Goal: Task Accomplishment & Management: Manage account settings

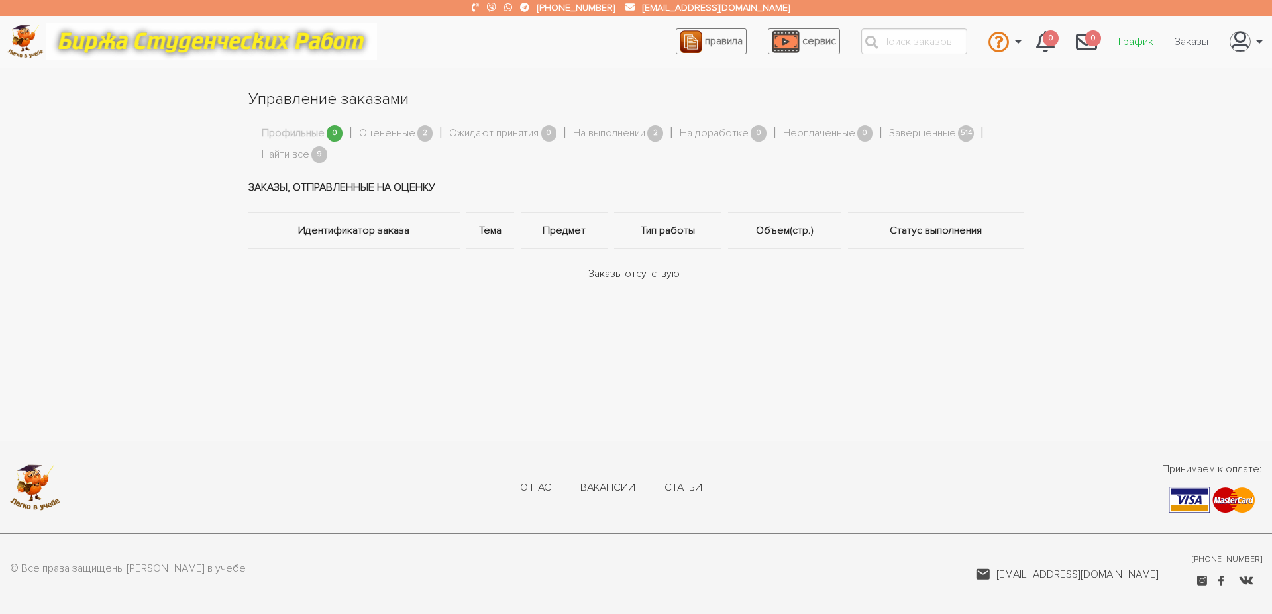
click at [1148, 34] on link "График" at bounding box center [1135, 41] width 56 height 25
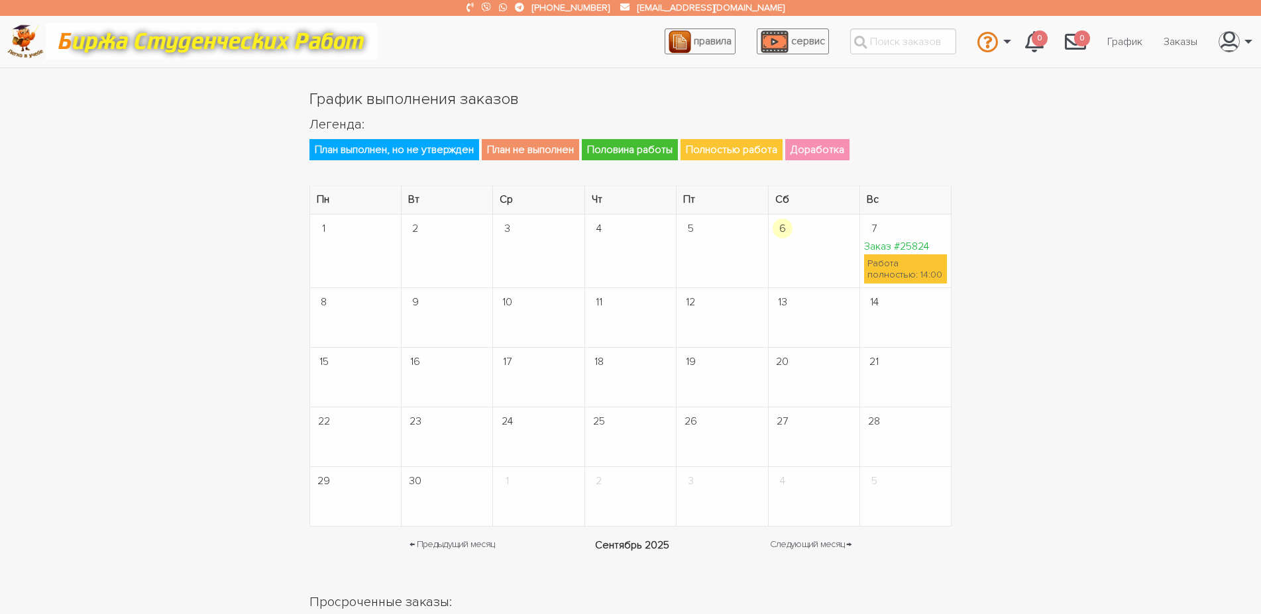
click at [913, 236] on td "7 Заказ #25824 Работа полностью: 14:00" at bounding box center [905, 252] width 91 height 74
drag, startPoint x: 918, startPoint y: 248, endPoint x: 919, endPoint y: 260, distance: 12.0
click at [919, 248] on link "Заказ #25824" at bounding box center [896, 246] width 65 height 13
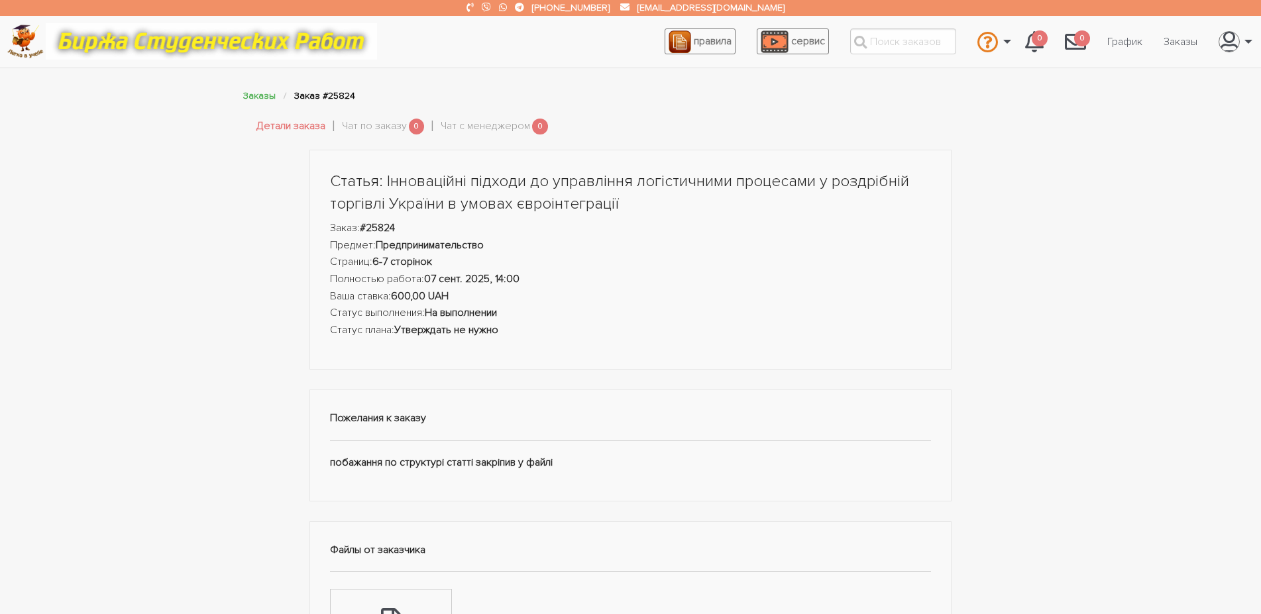
drag, startPoint x: 318, startPoint y: 183, endPoint x: 611, endPoint y: 451, distance: 396.6
click at [611, 451] on div "Статья: Інноваційні підходи до управління логістичними процесами у роздрібній т…" at bounding box center [630, 568] width 662 height 837
copy div "Статья: Інноваційні підходи до управління логістичними процесами у роздрібній т…"
click at [437, 217] on header "Статья: Інноваційні підходи до управління логістичними процесами у роздрібній т…" at bounding box center [630, 254] width 601 height 168
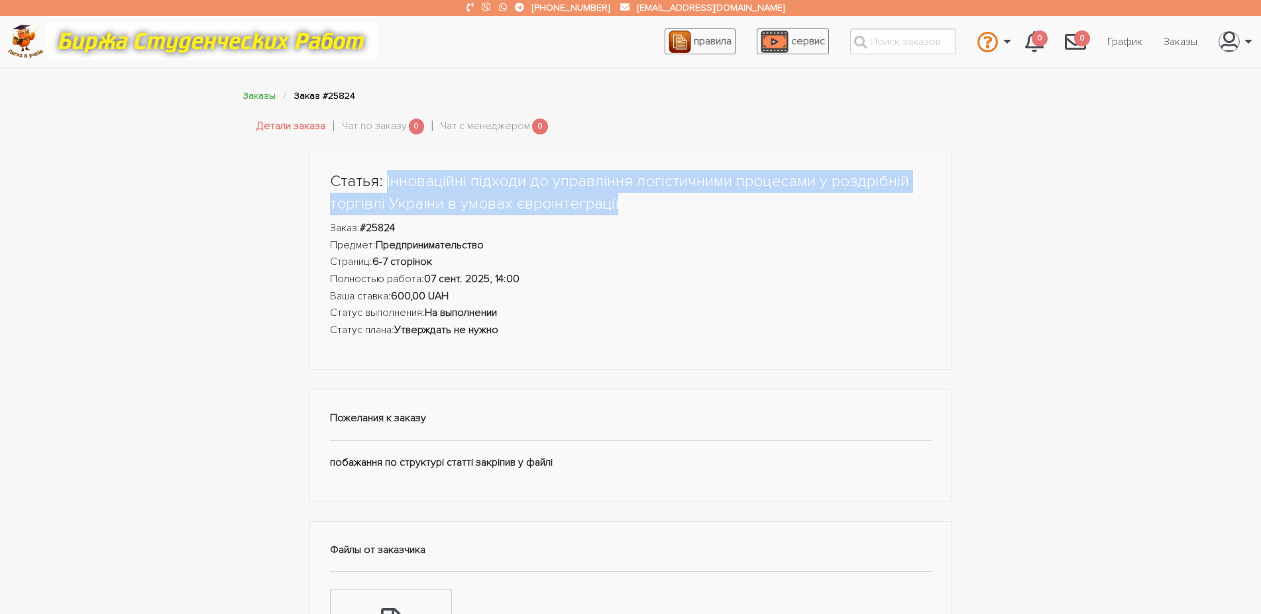
drag, startPoint x: 385, startPoint y: 184, endPoint x: 617, endPoint y: 203, distance: 232.6
click at [617, 203] on h1 "Статья: Інноваційні підходи до управління логістичними процесами у роздрібній т…" at bounding box center [630, 192] width 601 height 44
copy h1 "Інноваційні підходи до управління логістичними процесами у роздрібній торгівлі …"
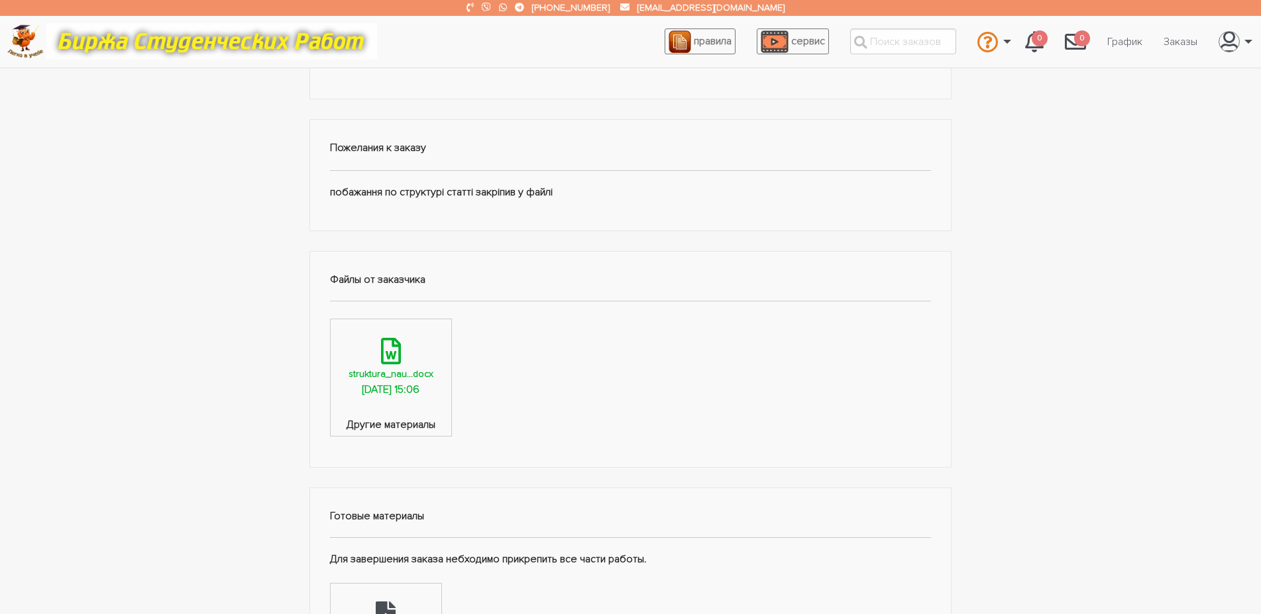
click at [367, 394] on div "05.09.2025, 15:06" at bounding box center [391, 390] width 58 height 17
click at [156, 398] on div "Статья: Інноваційні підходи до управління логістичними процесами у роздрібній т…" at bounding box center [630, 421] width 1261 height 1084
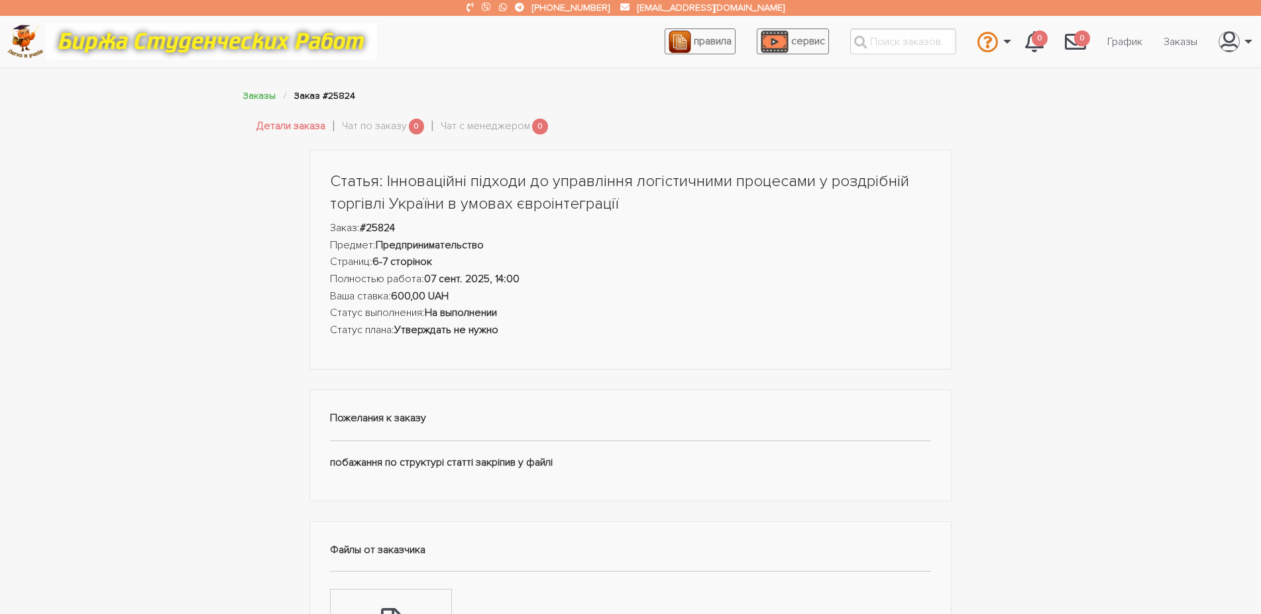
click at [495, 356] on div "Статья: Інноваційні підходи до управління логістичними процесами у роздрібній т…" at bounding box center [630, 260] width 643 height 220
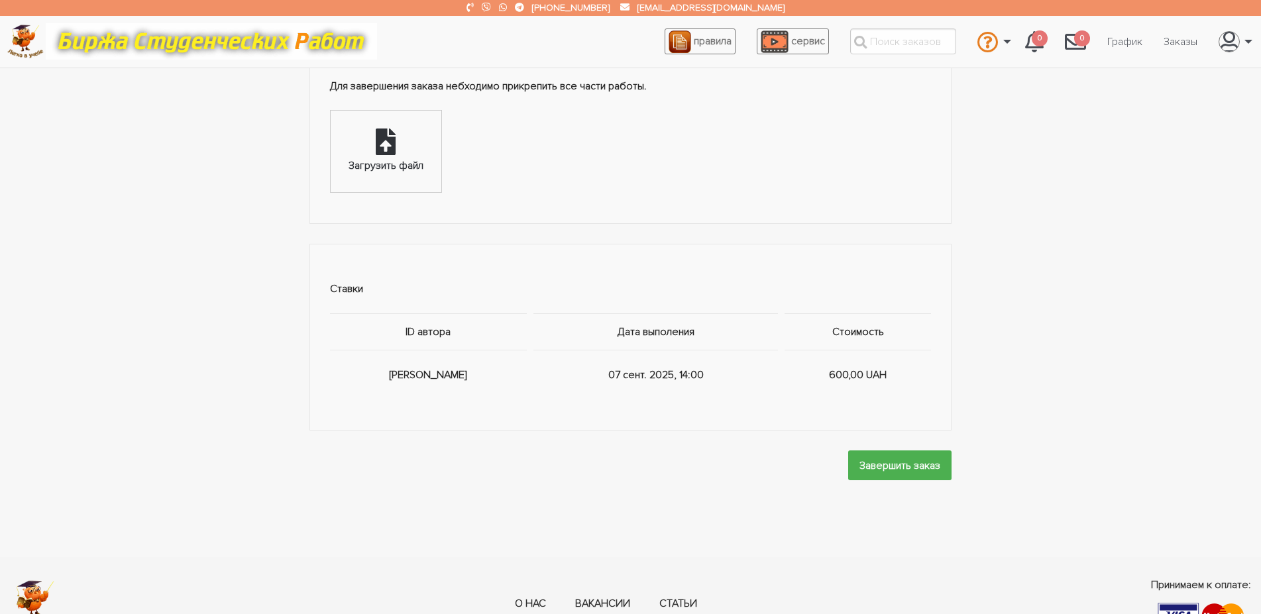
click at [401, 160] on div "Загрузить файл" at bounding box center [385, 166] width 75 height 17
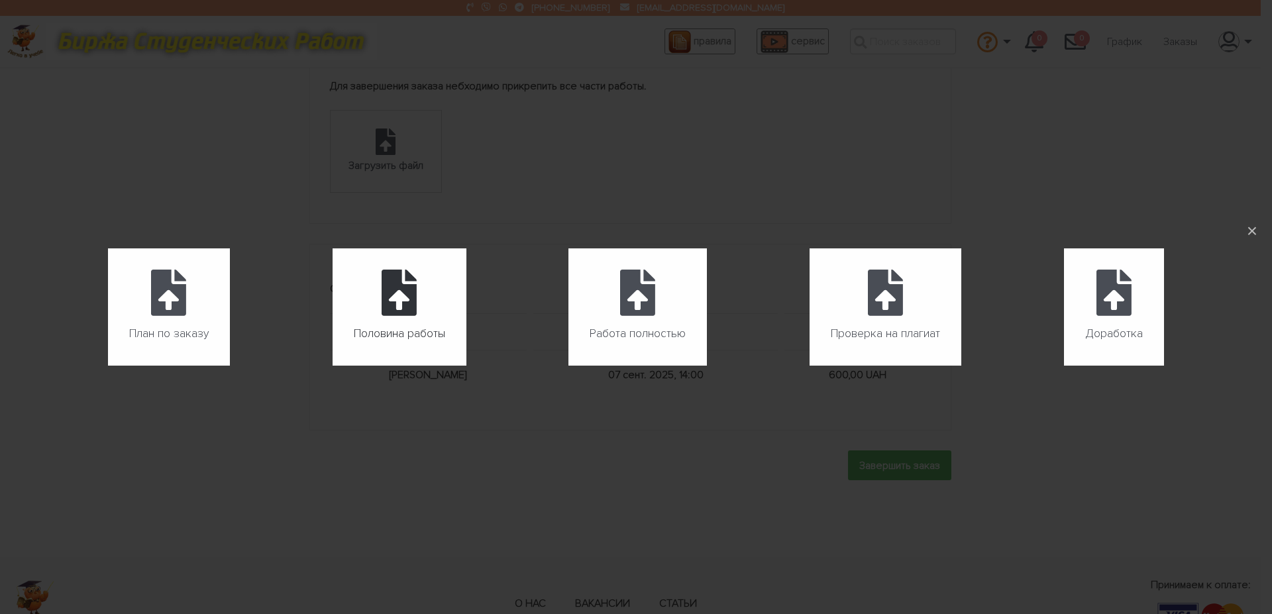
click at [397, 320] on label "Половина работы" at bounding box center [400, 306] width 134 height 117
click at [333, 366] on input "Половина работы" at bounding box center [333, 366] width 1 height 1
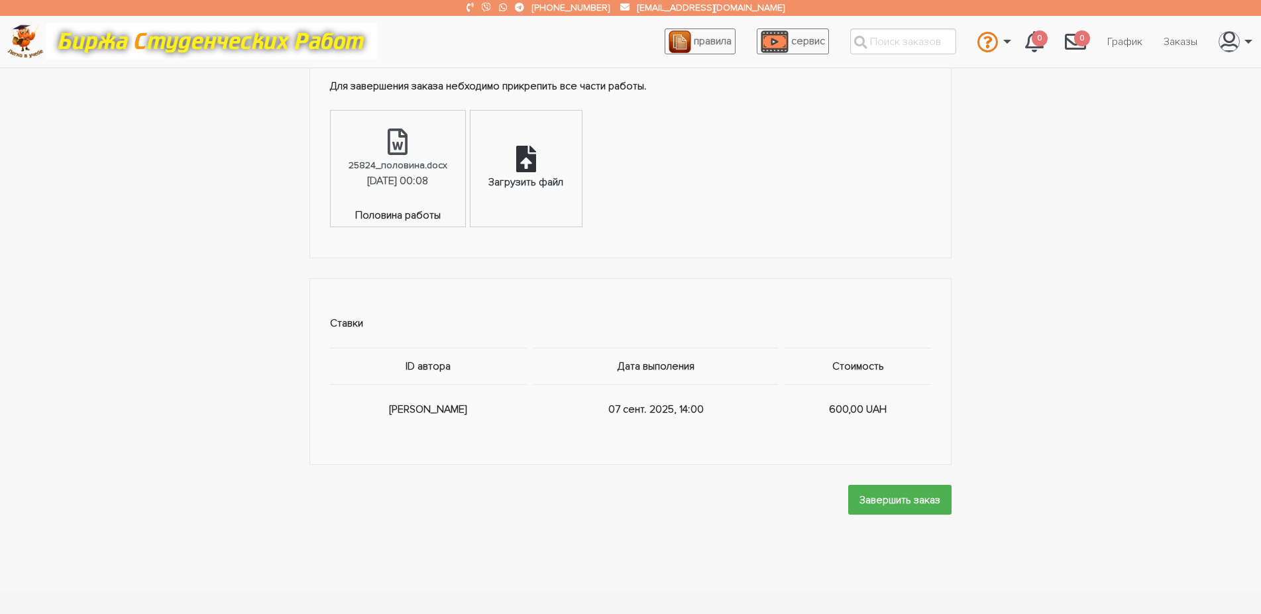
click at [536, 153] on icon at bounding box center [526, 159] width 20 height 26
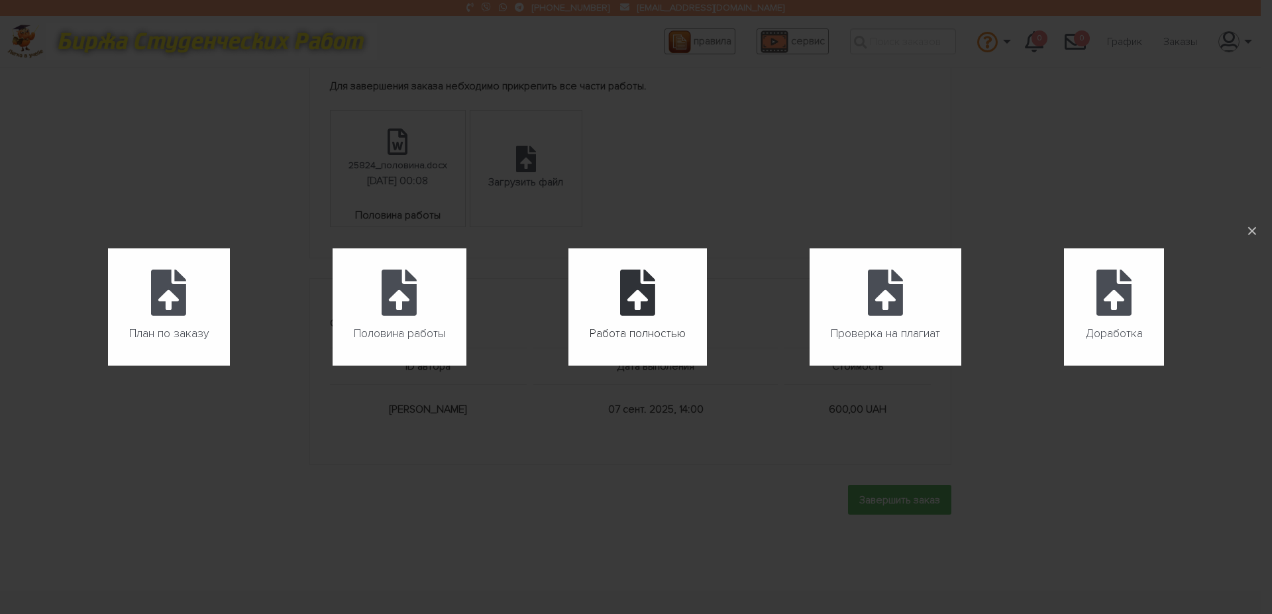
click at [605, 310] on label "Работа полностью" at bounding box center [637, 306] width 138 height 117
click at [569, 366] on input "Работа полностью" at bounding box center [568, 366] width 1 height 1
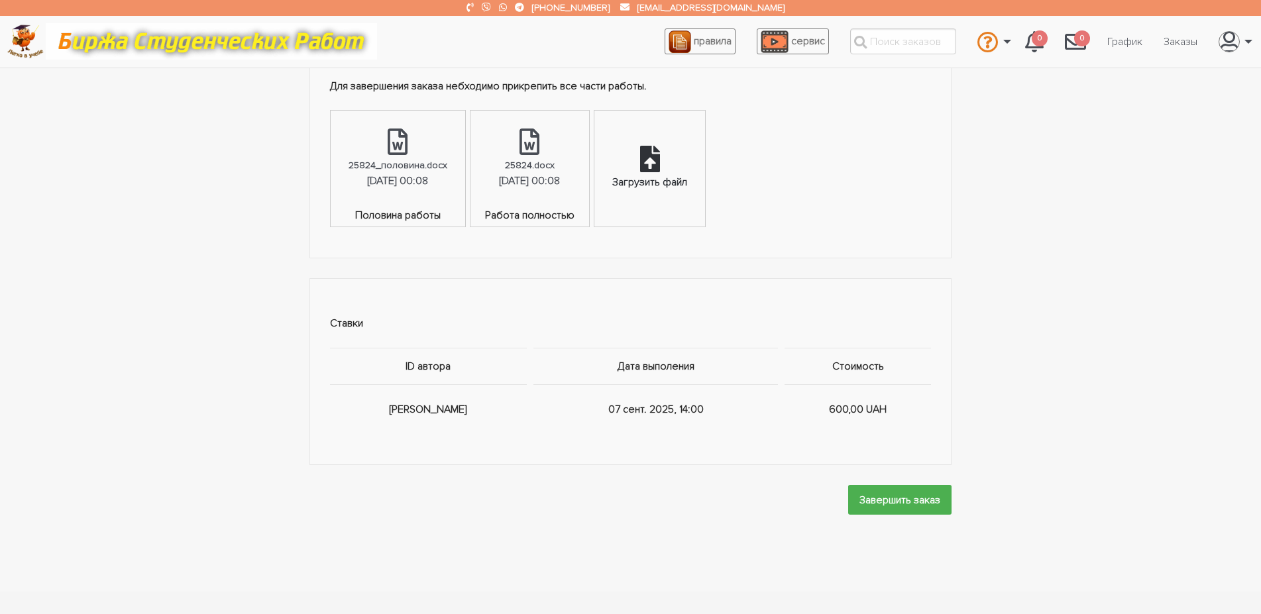
click at [674, 160] on div "Загрузить файл" at bounding box center [649, 169] width 111 height 116
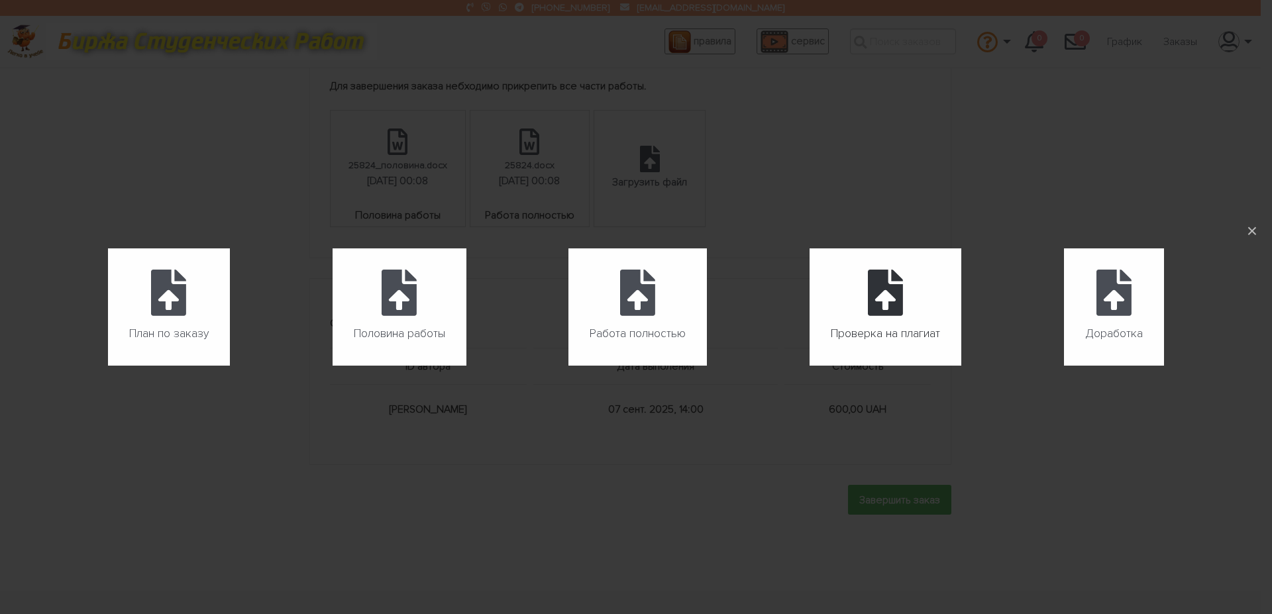
click at [895, 304] on icon at bounding box center [885, 293] width 35 height 46
click at [810, 366] on input "Проверка на плагиат" at bounding box center [809, 366] width 1 height 1
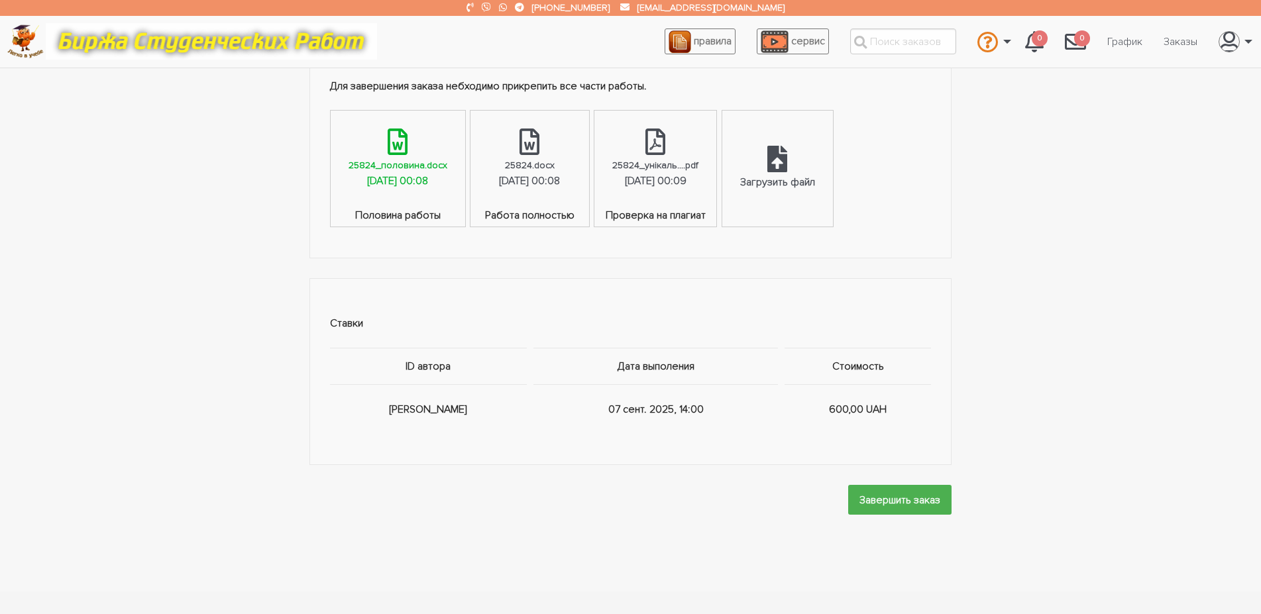
click at [430, 140] on link "25824_половина.docx 07.09.2025, 00:08" at bounding box center [398, 159] width 134 height 97
click at [585, 158] on link "25824.docx 07.09.2025, 00:08" at bounding box center [529, 159] width 118 height 97
click at [665, 150] on icon at bounding box center [655, 142] width 20 height 26
click at [186, 344] on strong "Ставки ID автора Дата выполения Стоимость Я 07 сент. 2025, 14:00 600,00 UAH Зав…" at bounding box center [630, 401] width 1261 height 247
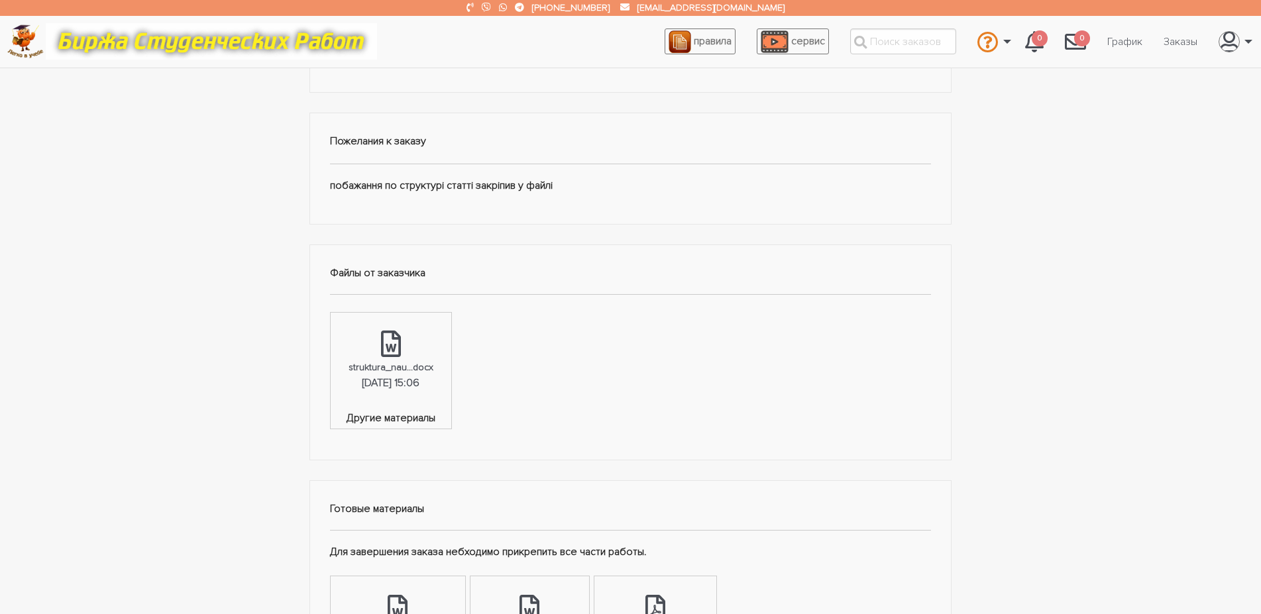
scroll to position [405, 0]
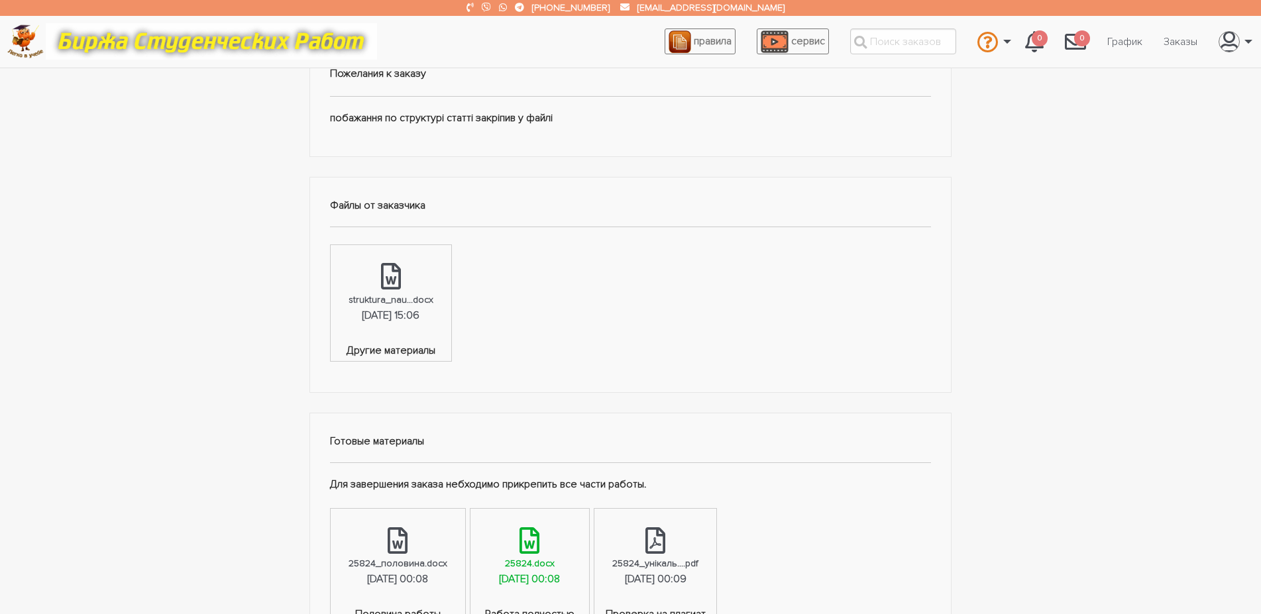
click at [539, 550] on icon at bounding box center [529, 540] width 20 height 26
click at [1113, 37] on link "График" at bounding box center [1124, 41] width 56 height 25
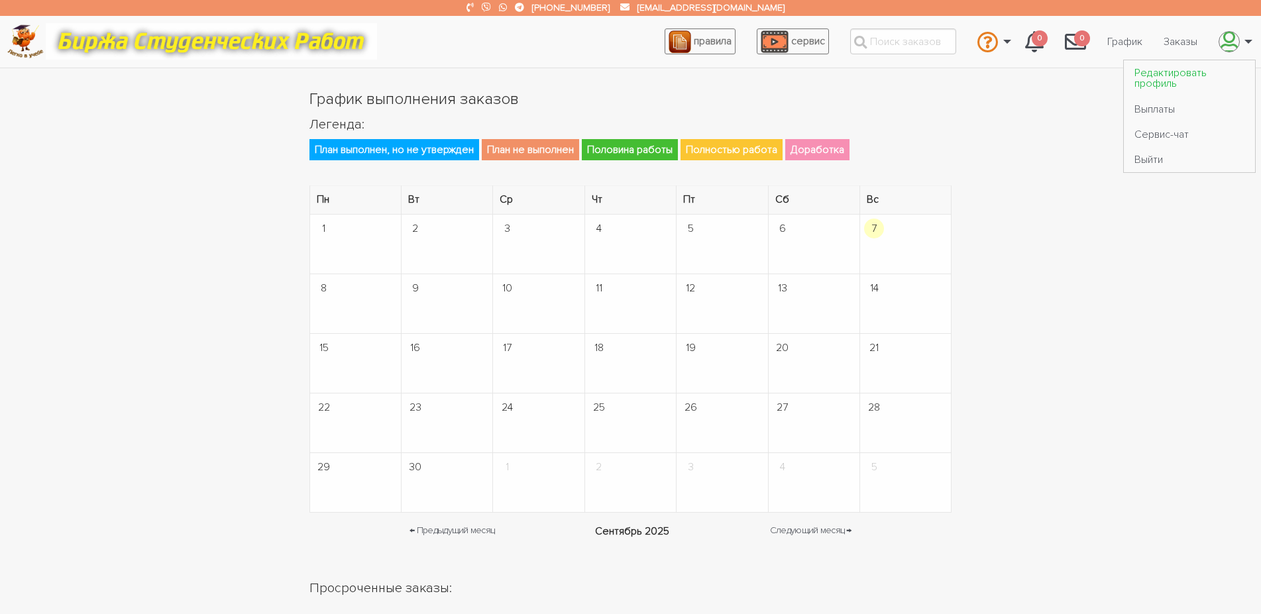
click at [1176, 71] on link "Редактировать профиль" at bounding box center [1188, 78] width 131 height 36
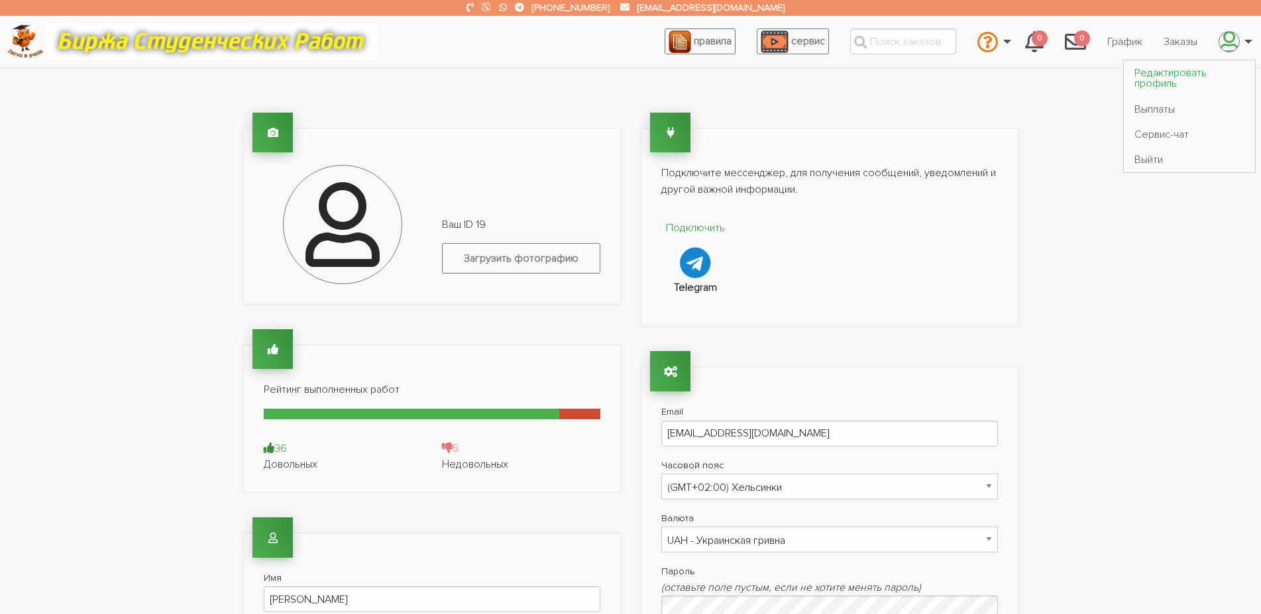
click at [1139, 76] on link "Редактировать профиль" at bounding box center [1188, 78] width 131 height 36
click at [1167, 106] on link "Выплаты" at bounding box center [1188, 108] width 131 height 25
